Goal: Navigation & Orientation: Find specific page/section

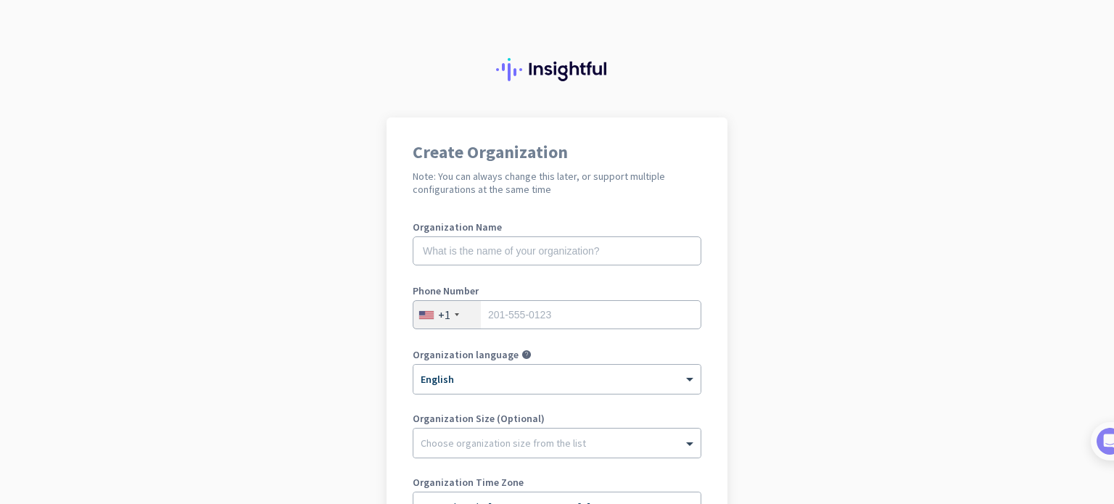
scroll to position [241, 0]
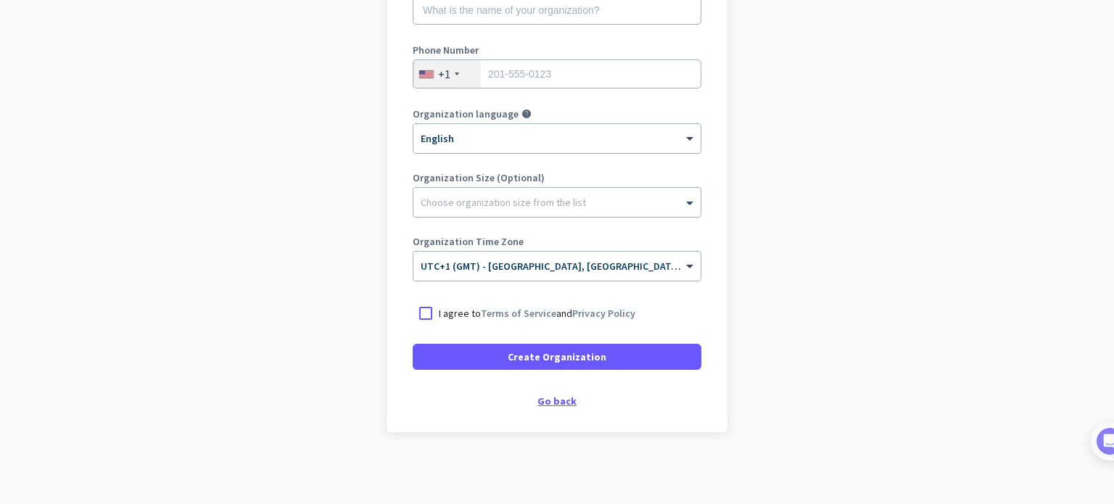
click at [546, 404] on div "Go back" at bounding box center [557, 401] width 289 height 10
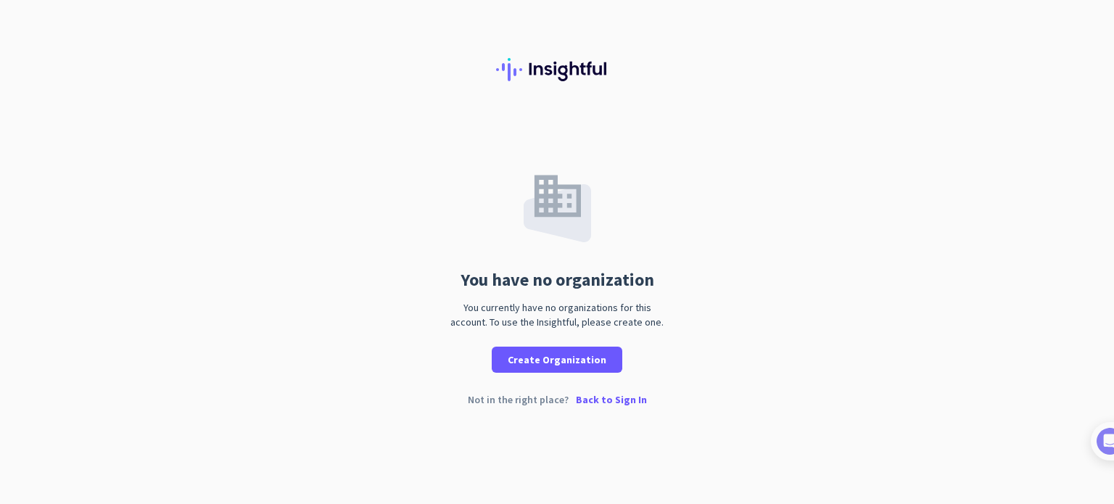
click at [594, 400] on p "Back to Sign In" at bounding box center [611, 400] width 71 height 10
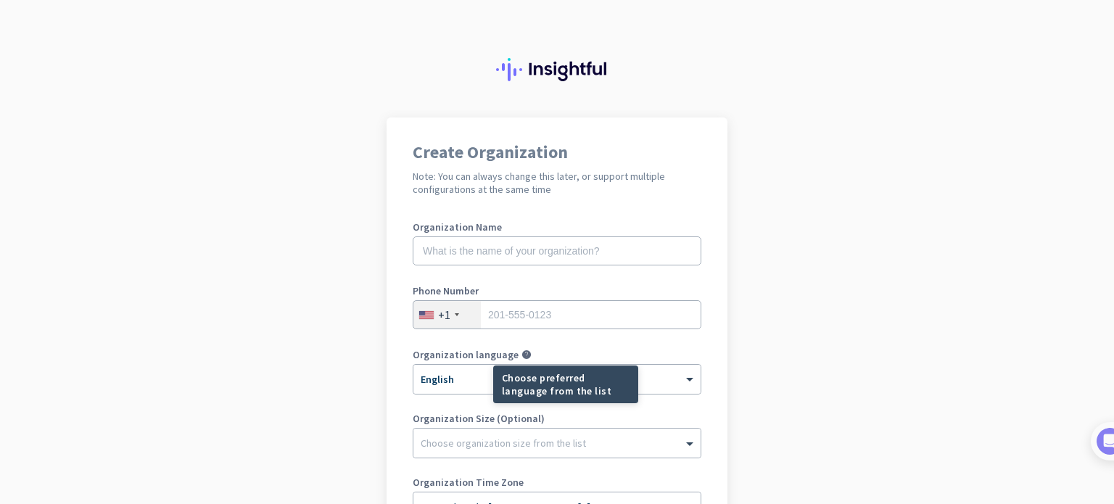
click at [493, 382] on div "Choose preferred language from the list" at bounding box center [565, 385] width 145 height 38
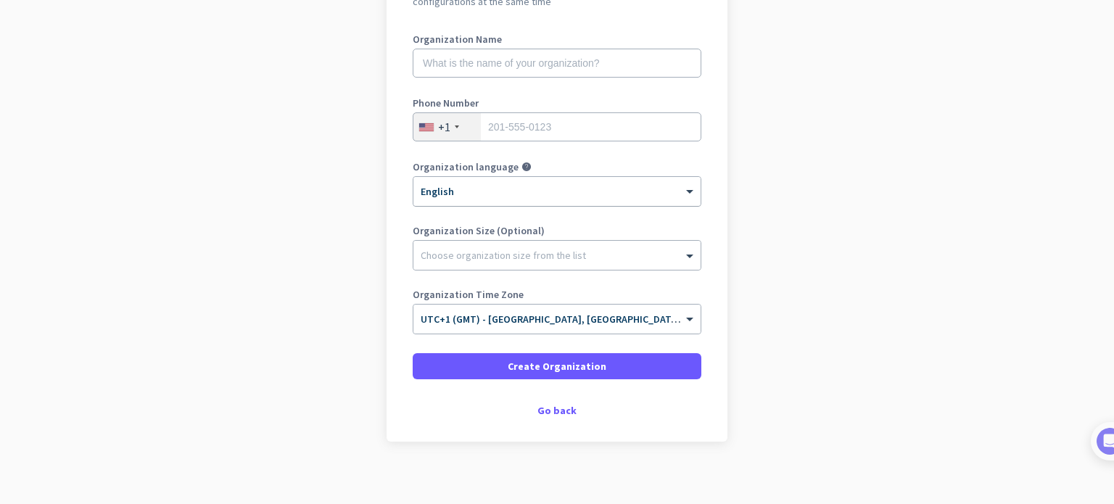
scroll to position [189, 0]
